Goal: Task Accomplishment & Management: Manage account settings

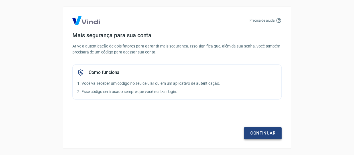
click at [252, 132] on link "Continuar" at bounding box center [263, 134] width 38 height 12
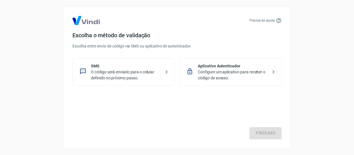
click at [141, 73] on p "O código será enviado para o celular definido no próximo passo." at bounding box center [126, 75] width 70 height 12
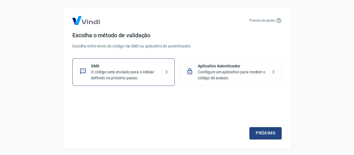
click at [219, 67] on p "Aplicativo Autenticador" at bounding box center [233, 66] width 70 height 6
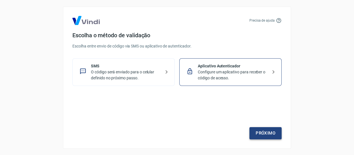
click at [260, 133] on link "Próximo" at bounding box center [266, 134] width 32 height 12
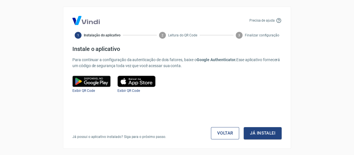
click at [228, 135] on link "Voltar" at bounding box center [225, 134] width 29 height 12
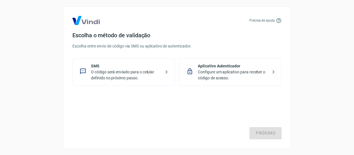
click at [135, 73] on p "O código será enviado para o celular definido no próximo passo." at bounding box center [126, 75] width 70 height 12
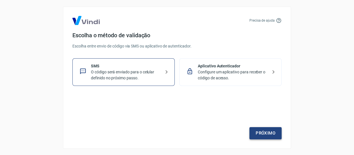
click at [270, 134] on link "Próximo" at bounding box center [266, 134] width 32 height 12
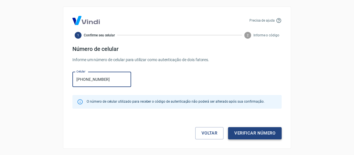
type input "[PHONE_NUMBER]"
click at [261, 135] on button "Verificar número" at bounding box center [255, 134] width 54 height 12
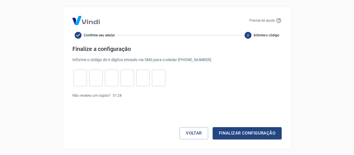
click at [84, 71] on div "​" at bounding box center [80, 78] width 13 height 17
type input "0"
type input "1"
type input "3"
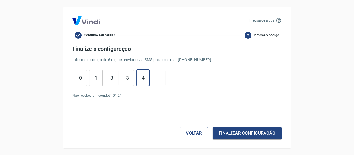
type input "4"
type input "0"
click at [239, 134] on button "Finalizar configuração" at bounding box center [247, 134] width 69 height 12
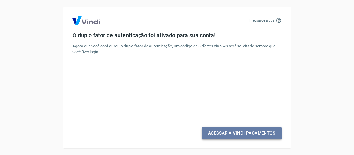
click at [248, 135] on link "Acessar a Vindi Pagamentos" at bounding box center [242, 134] width 80 height 12
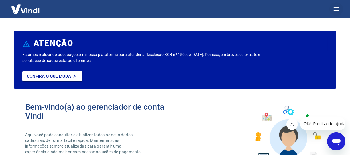
click at [338, 11] on icon "button" at bounding box center [336, 9] width 7 height 7
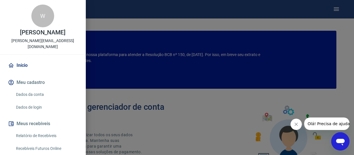
click at [43, 90] on link "Dados da conta" at bounding box center [46, 95] width 65 height 12
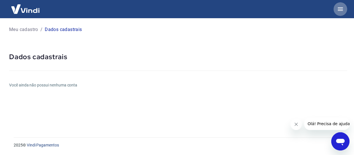
click at [343, 11] on icon "button" at bounding box center [340, 9] width 7 height 7
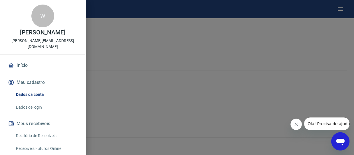
click at [38, 78] on button "Meu cadastro" at bounding box center [43, 82] width 72 height 13
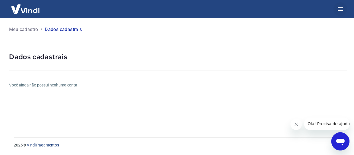
click at [341, 7] on button "button" at bounding box center [341, 9] width 14 height 14
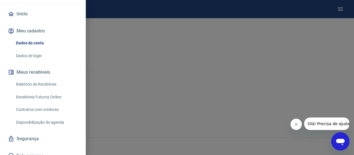
scroll to position [70, 0]
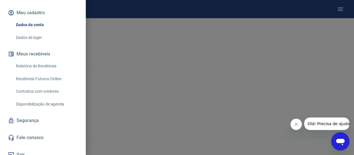
click at [44, 73] on link "Recebíveis Futuros Online" at bounding box center [46, 79] width 65 height 12
